Goal: Information Seeking & Learning: Learn about a topic

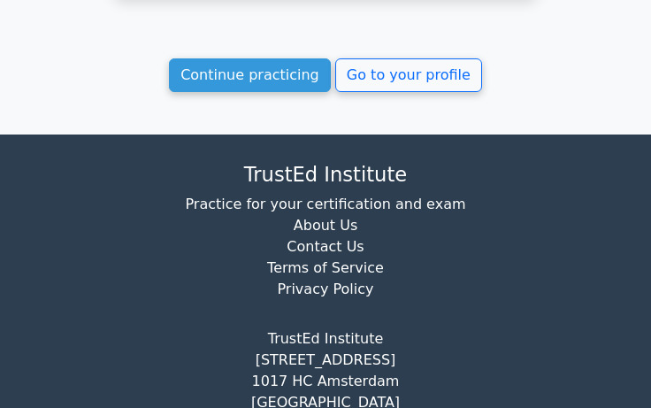
scroll to position [2417, 0]
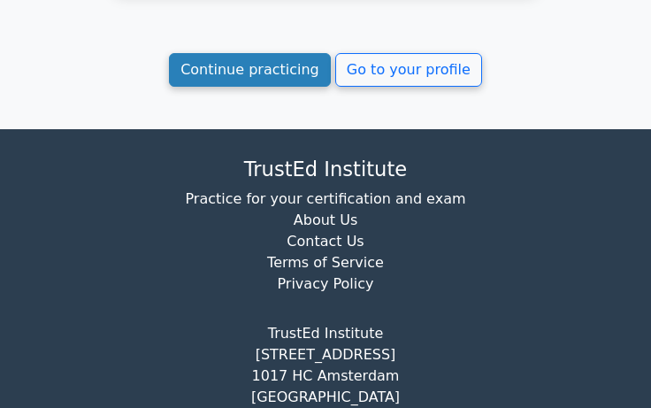
click at [291, 53] on link "Continue practicing" at bounding box center [250, 70] width 162 height 34
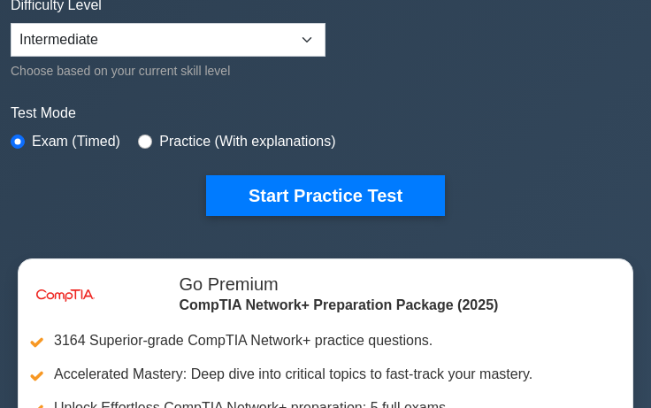
scroll to position [424, 0]
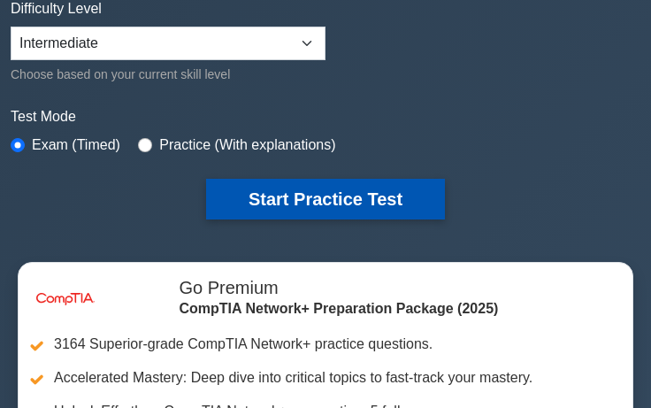
click at [364, 182] on button "Start Practice Test" at bounding box center [325, 199] width 239 height 41
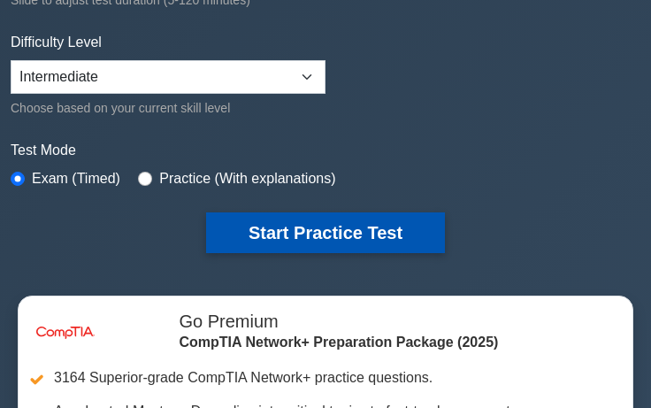
scroll to position [389, 0]
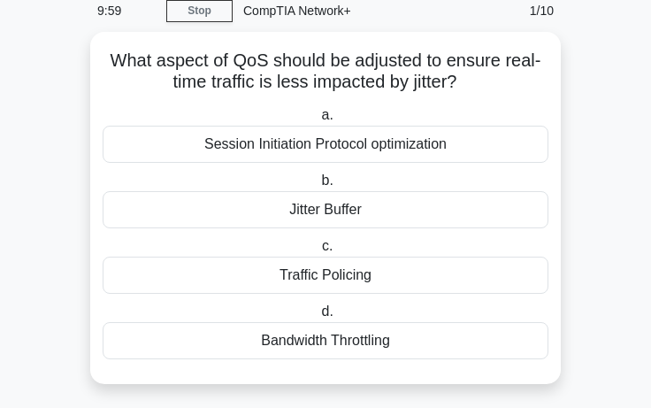
scroll to position [73, 0]
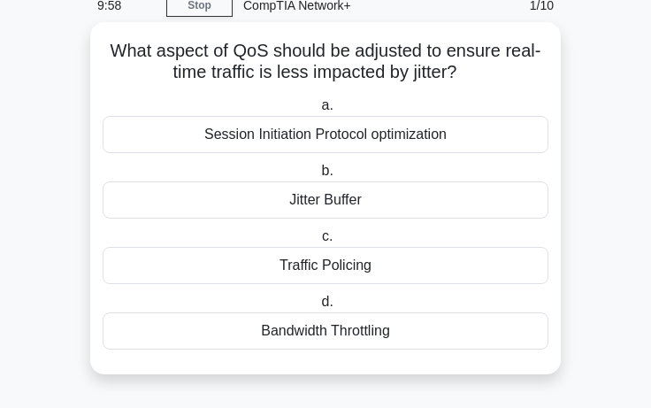
click at [366, 189] on div "Jitter Buffer" at bounding box center [326, 199] width 446 height 37
click at [317, 177] on input "b. Jitter Buffer" at bounding box center [317, 170] width 0 height 11
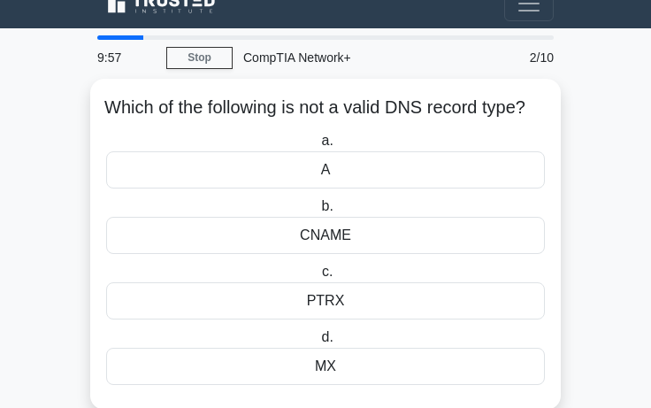
scroll to position [0, 0]
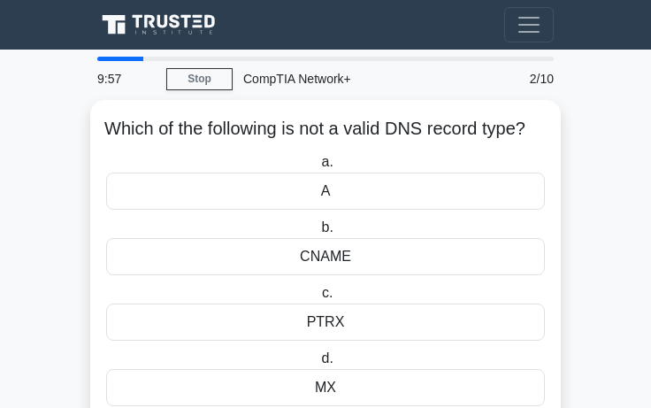
click at [366, 189] on label "a. A" at bounding box center [325, 180] width 439 height 58
click at [317, 168] on input "a. A" at bounding box center [317, 161] width 0 height 11
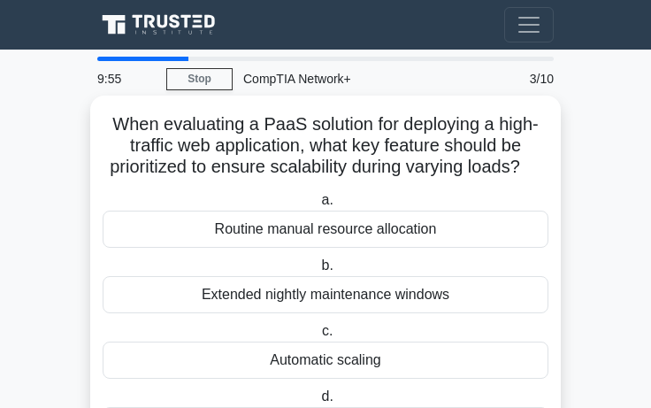
click at [377, 290] on label "b. Extended nightly maintenance windows" at bounding box center [326, 284] width 446 height 58
click at [317, 271] on input "b. Extended nightly maintenance windows" at bounding box center [317, 265] width 0 height 11
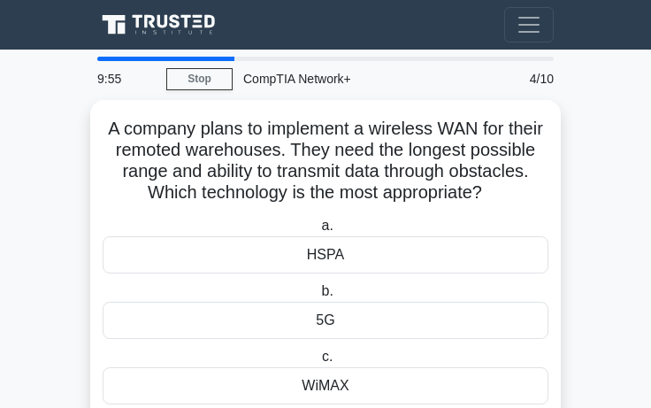
click at [367, 325] on div "5G" at bounding box center [326, 319] width 446 height 37
click at [317, 297] on input "b. 5G" at bounding box center [317, 291] width 0 height 11
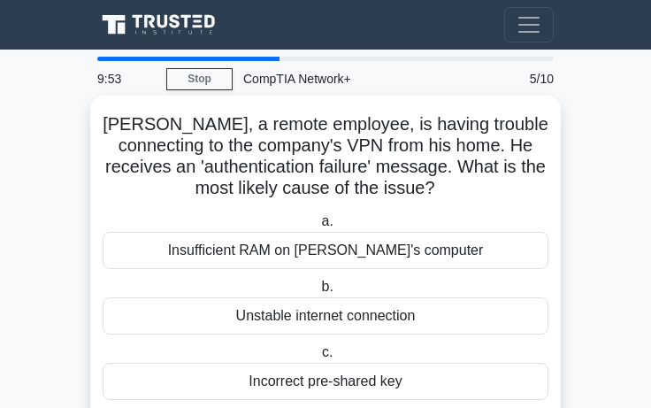
click at [361, 265] on div "Insufficient RAM on John's computer" at bounding box center [326, 250] width 446 height 37
click at [317, 227] on input "a. Insufficient RAM on John's computer" at bounding box center [317, 221] width 0 height 11
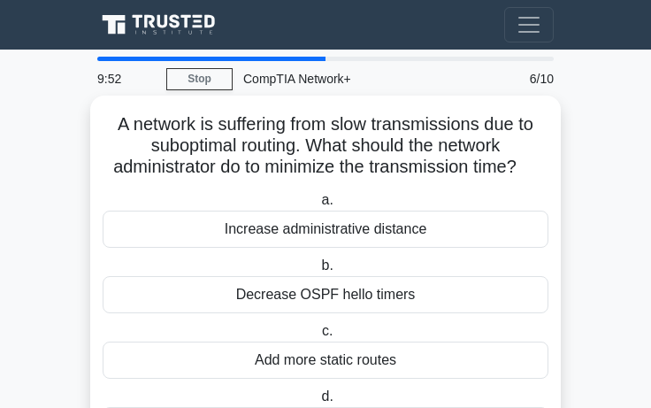
click at [352, 363] on div "Add more static routes" at bounding box center [326, 359] width 446 height 37
click at [318, 337] on input "c. Add more static routes" at bounding box center [318, 330] width 0 height 11
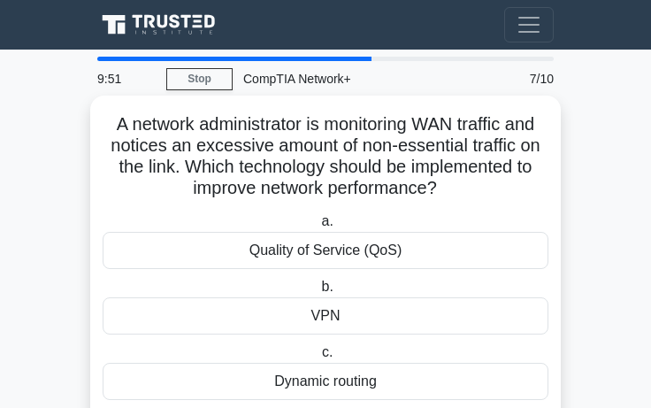
click at [380, 244] on div "Quality of Service (QoS)" at bounding box center [326, 250] width 446 height 37
click at [317, 227] on input "a. Quality of Service (QoS)" at bounding box center [317, 221] width 0 height 11
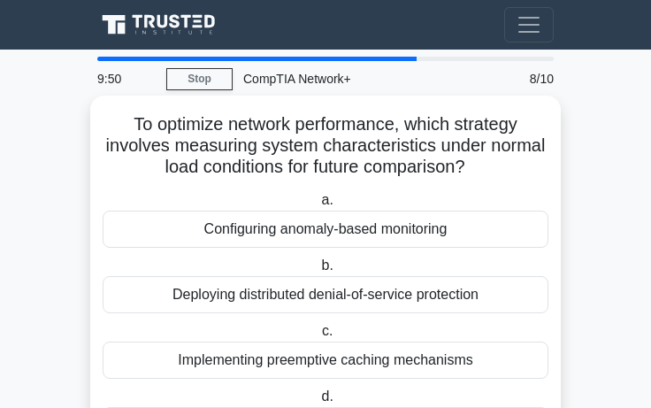
drag, startPoint x: 372, startPoint y: 321, endPoint x: 373, endPoint y: 285, distance: 36.3
click at [373, 285] on div "a. Configuring anomaly-based monitoring b. Deploying distributed denial-of-serv…" at bounding box center [325, 317] width 467 height 262
click at [373, 285] on div "Deploying distributed denial-of-service protection" at bounding box center [326, 294] width 446 height 37
click at [317, 271] on input "b. Deploying distributed denial-of-service protection" at bounding box center [317, 265] width 0 height 11
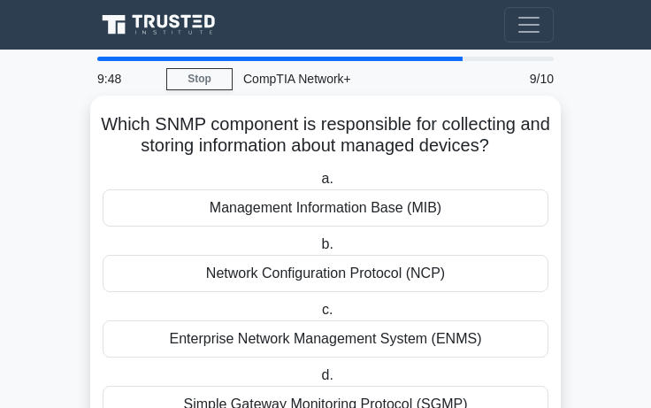
click at [371, 213] on div "Management Information Base (MIB)" at bounding box center [326, 207] width 446 height 37
click at [317, 185] on input "a. Management Information Base (MIB)" at bounding box center [317, 178] width 0 height 11
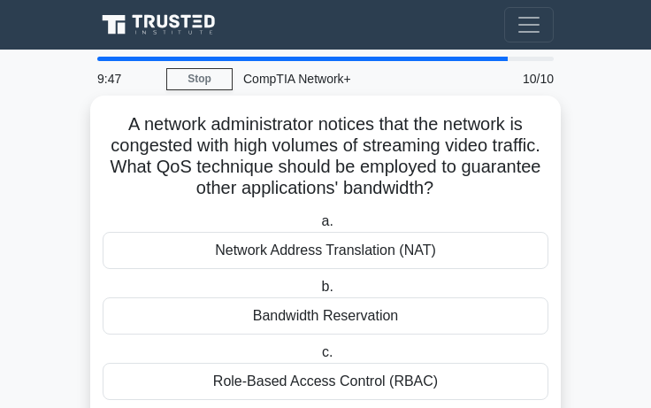
click at [362, 321] on div "Bandwidth Reservation" at bounding box center [326, 315] width 446 height 37
click at [317, 293] on input "b. Bandwidth Reservation" at bounding box center [317, 286] width 0 height 11
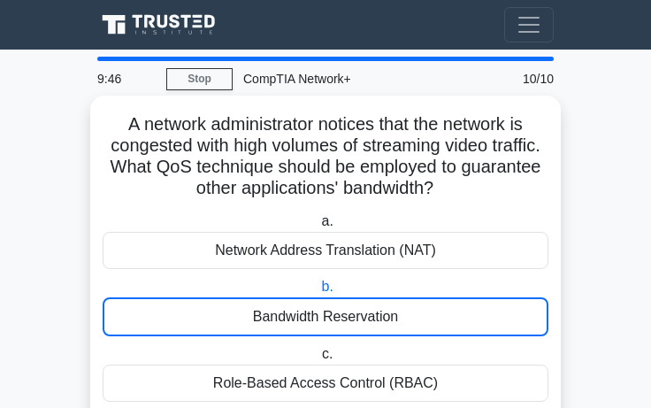
click at [318, 348] on input "c. Role-Based Access Control (RBAC)" at bounding box center [318, 353] width 0 height 11
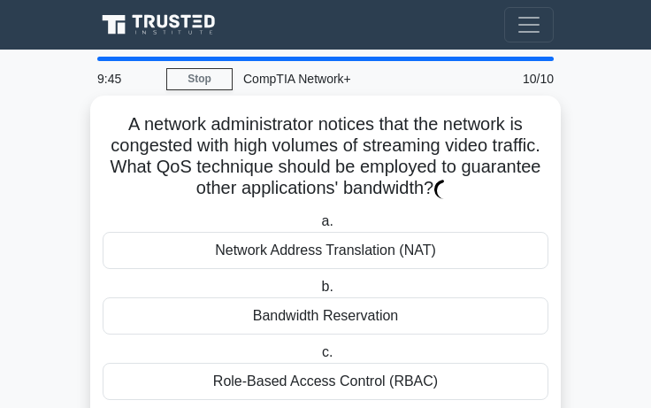
click at [317, 281] on input "b. Bandwidth Reservation" at bounding box center [317, 286] width 0 height 11
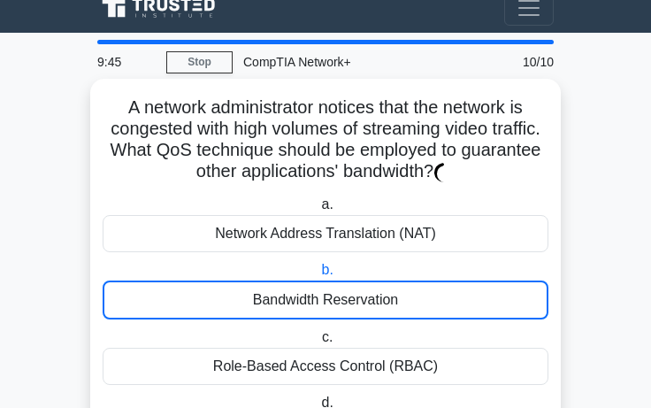
click at [318, 332] on input "c. Role-Based Access Control (RBAC)" at bounding box center [318, 337] width 0 height 11
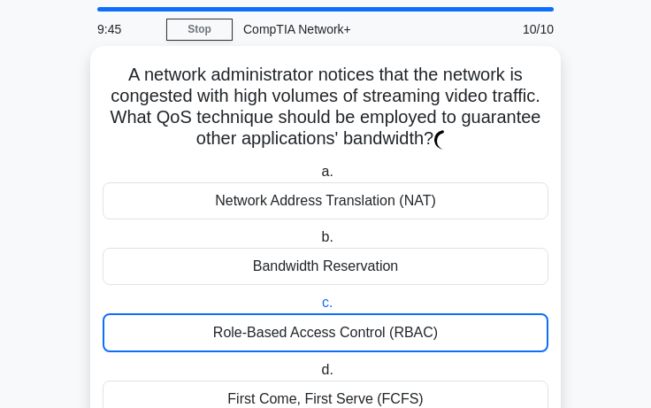
click at [317, 364] on input "d. First Come, First Serve (FCFS)" at bounding box center [317, 369] width 0 height 11
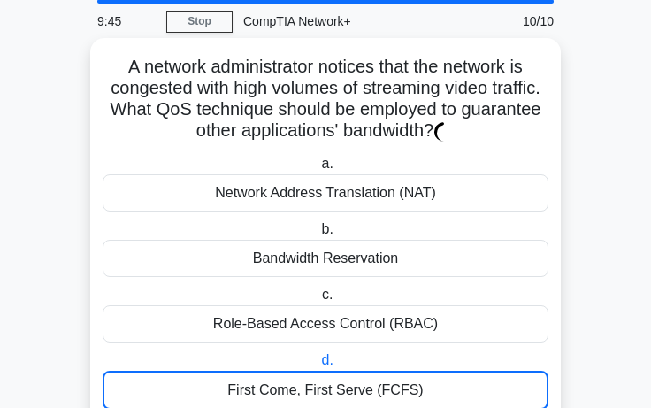
click at [317, 224] on input "b. Bandwidth Reservation" at bounding box center [317, 229] width 0 height 11
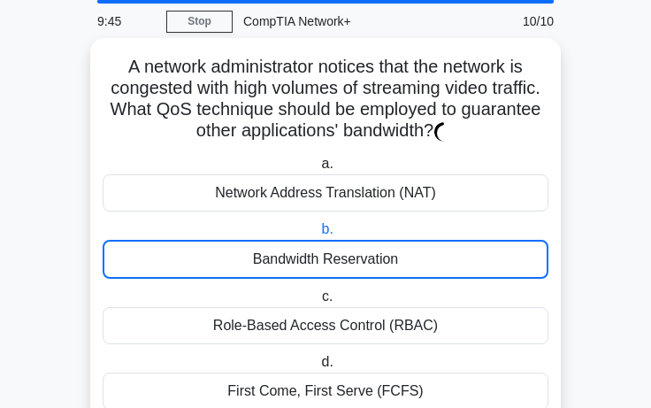
scroll to position [118, 0]
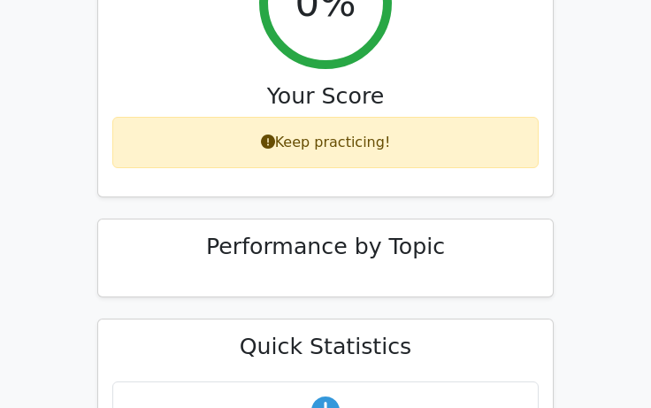
scroll to position [775, 0]
